Goal: Information Seeking & Learning: Stay updated

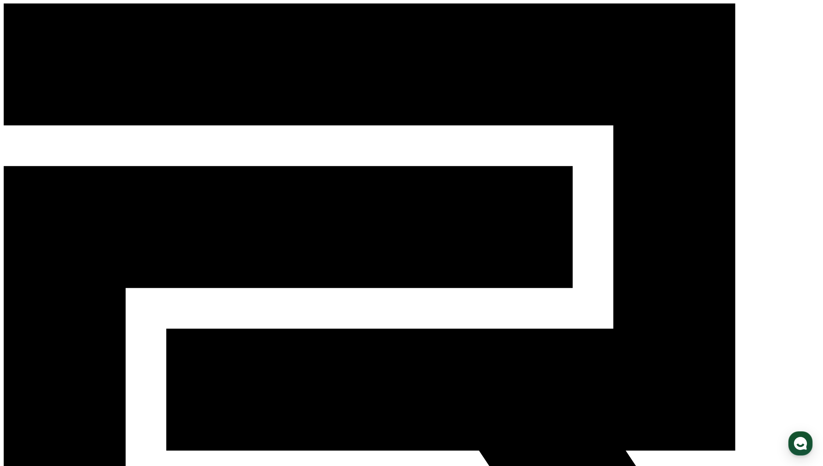
type input "**********"
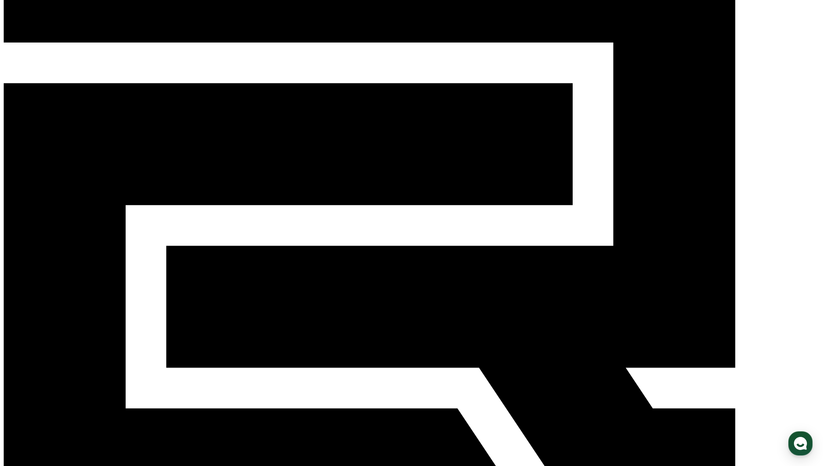
scroll to position [174, 0]
